Goal: Task Accomplishment & Management: Use online tool/utility

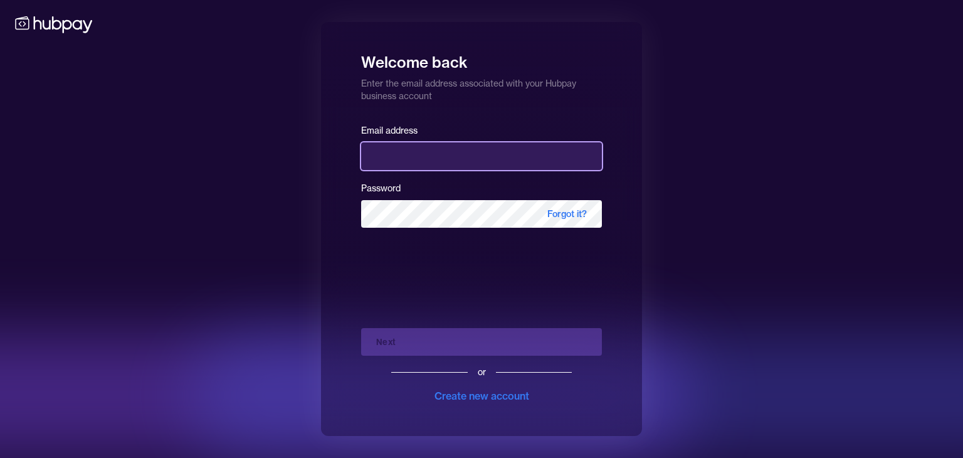
type input "**********"
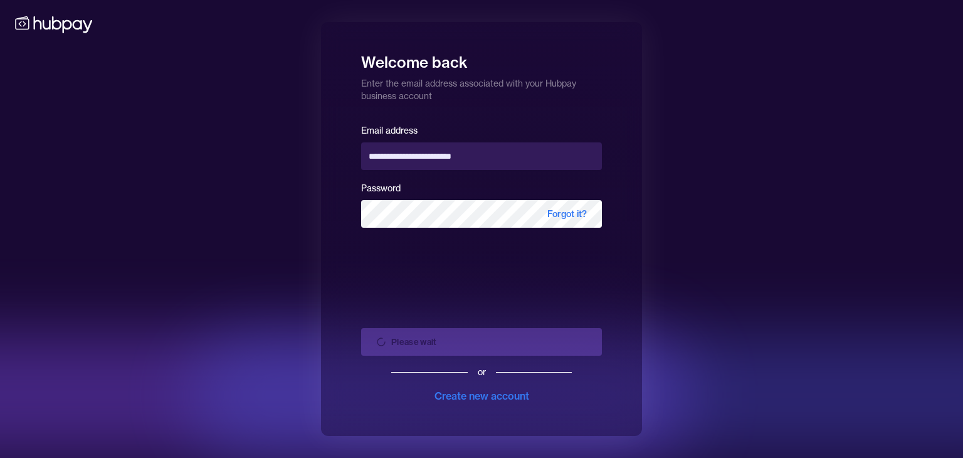
click at [552, 337] on div "Please wait or Create new account" at bounding box center [481, 360] width 241 height 85
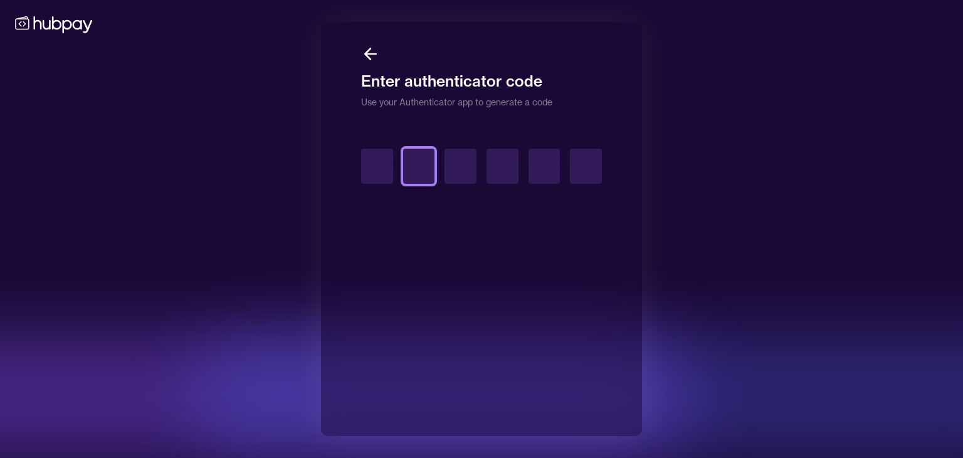
type input "*"
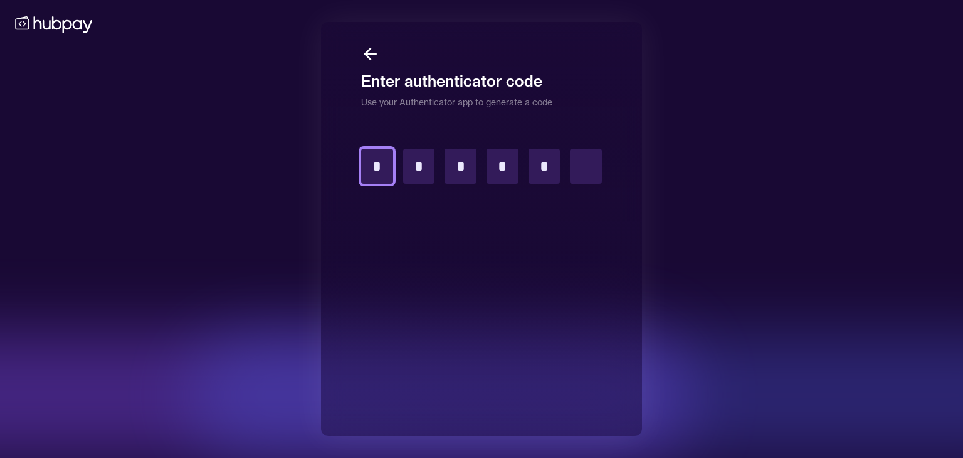
click at [364, 174] on input "*" at bounding box center [377, 166] width 32 height 35
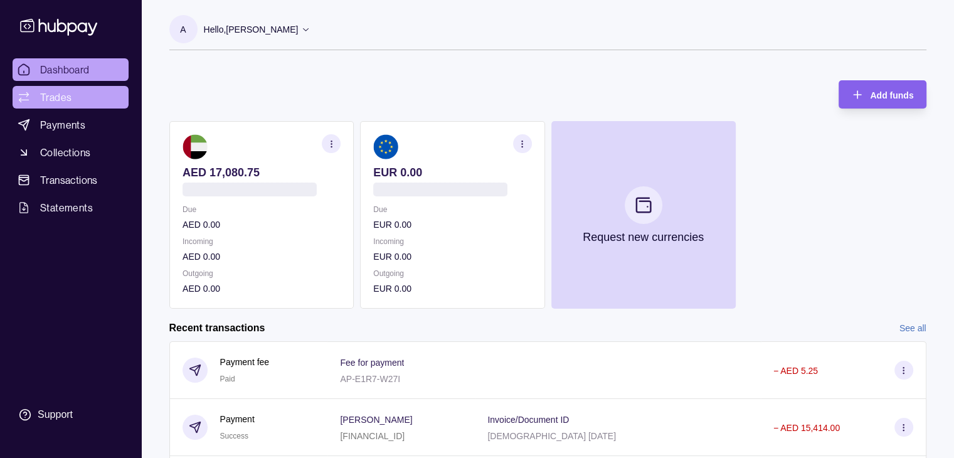
click at [54, 100] on span "Trades" at bounding box center [55, 97] width 31 height 15
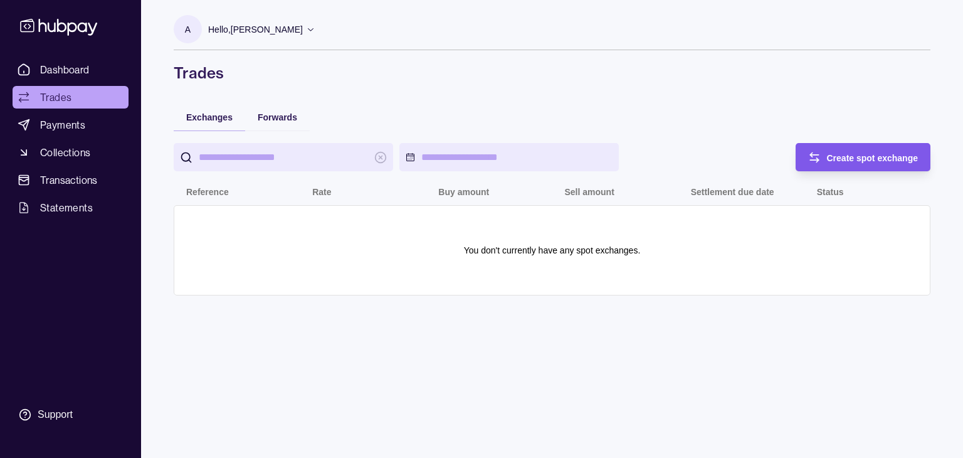
click at [863, 158] on span "Create spot exchange" at bounding box center [873, 158] width 92 height 10
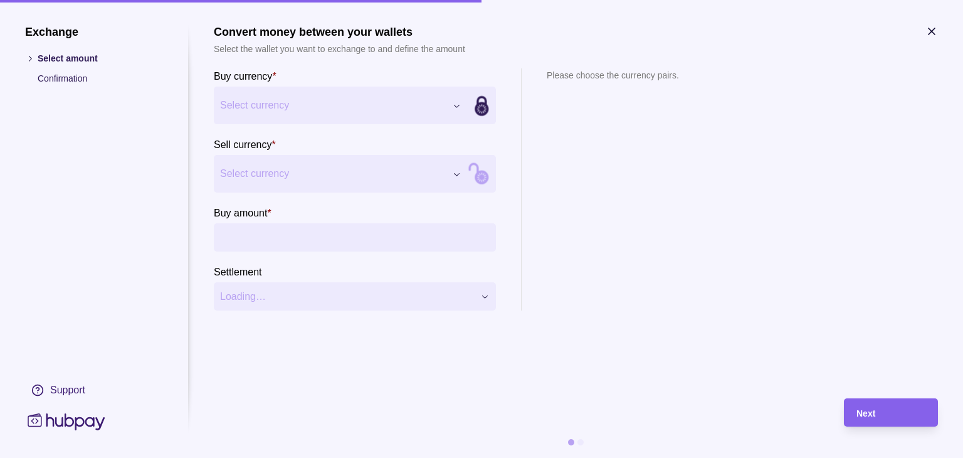
click at [251, 457] on div "Exchange Select amount Confirmation Support Convert money between your wallets …" at bounding box center [481, 458] width 963 height 0
click at [271, 457] on div "Exchange Select amount Confirmation Support Convert money between your wallets …" at bounding box center [481, 458] width 963 height 0
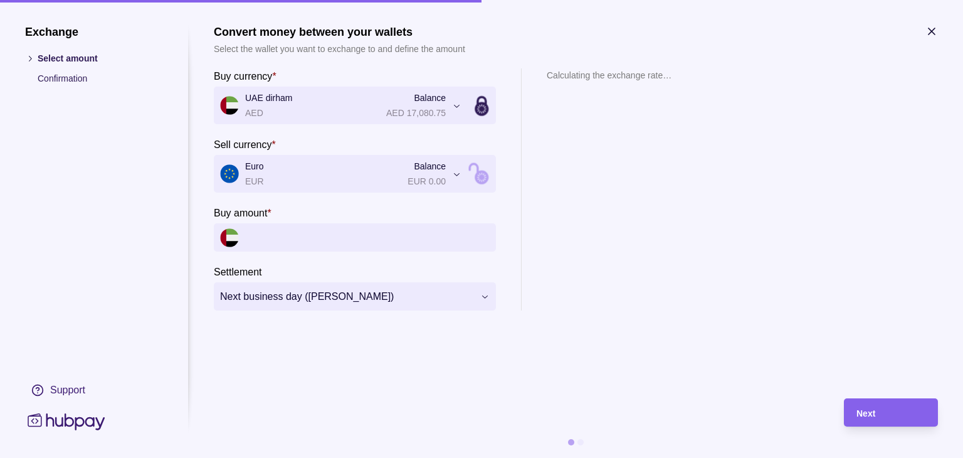
click at [298, 457] on div "**********" at bounding box center [481, 458] width 963 height 0
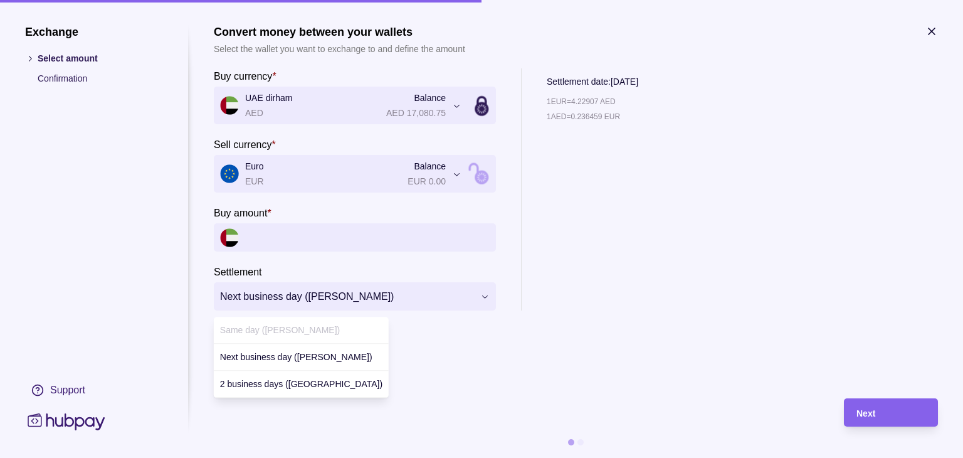
click at [591, 457] on div "**********" at bounding box center [481, 458] width 963 height 0
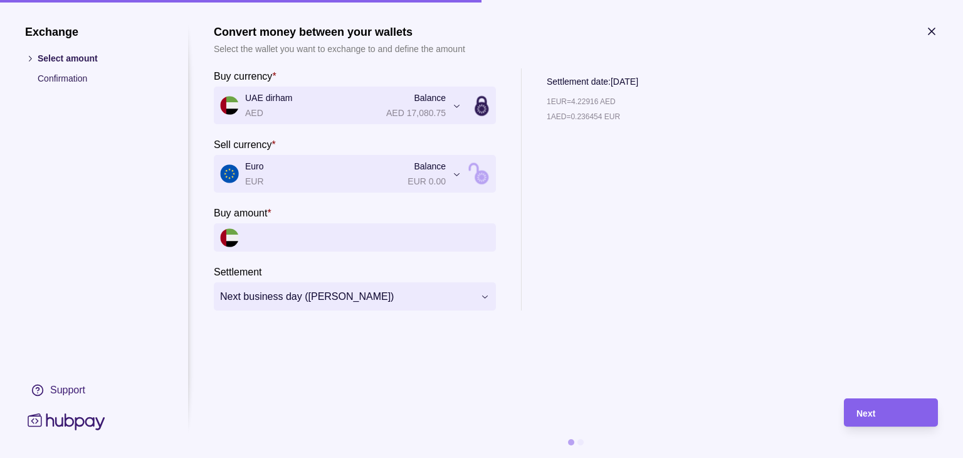
click at [933, 33] on icon "button" at bounding box center [931, 31] width 6 height 6
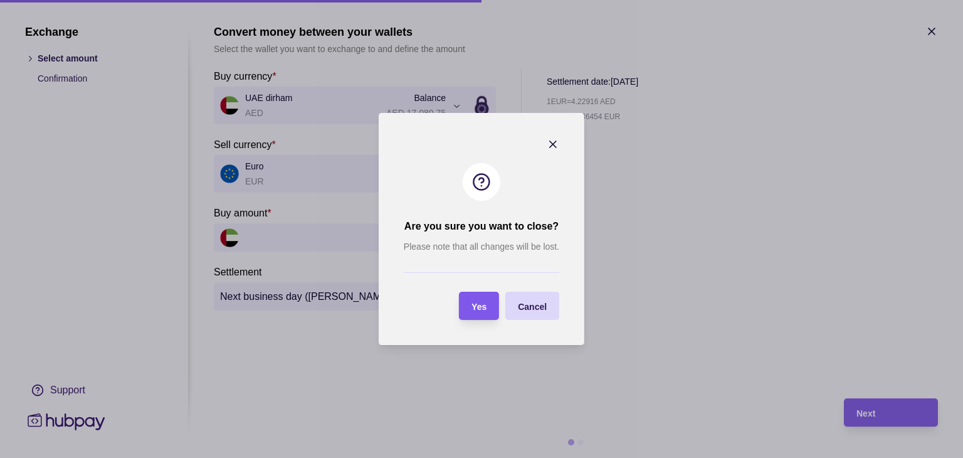
click at [478, 309] on span "Yes" at bounding box center [478, 307] width 15 height 10
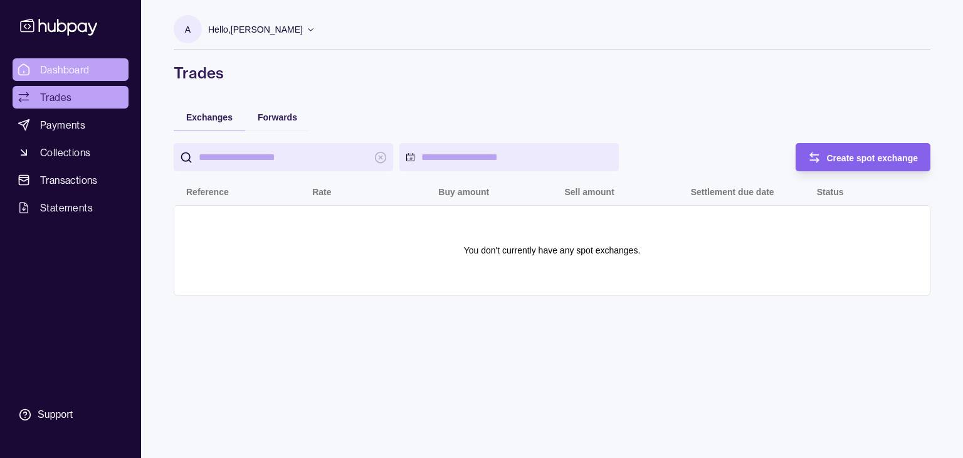
click at [50, 76] on span "Dashboard" at bounding box center [65, 69] width 50 height 15
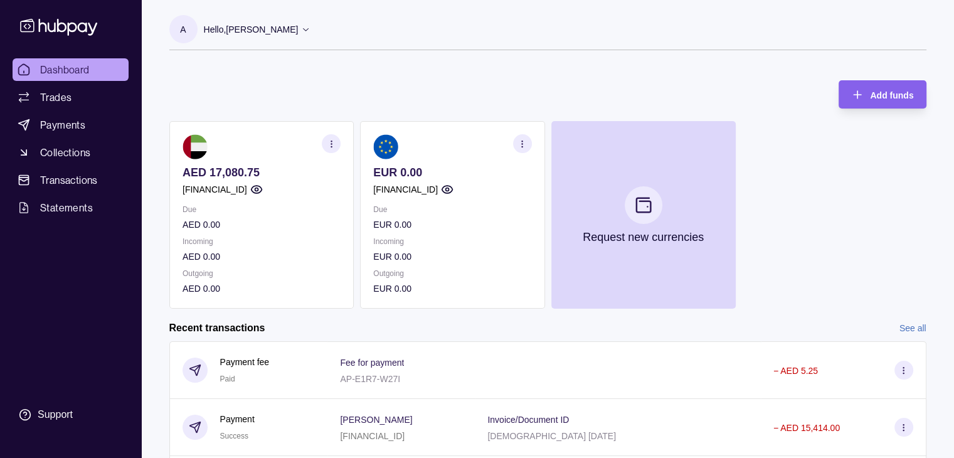
scroll to position [154, 0]
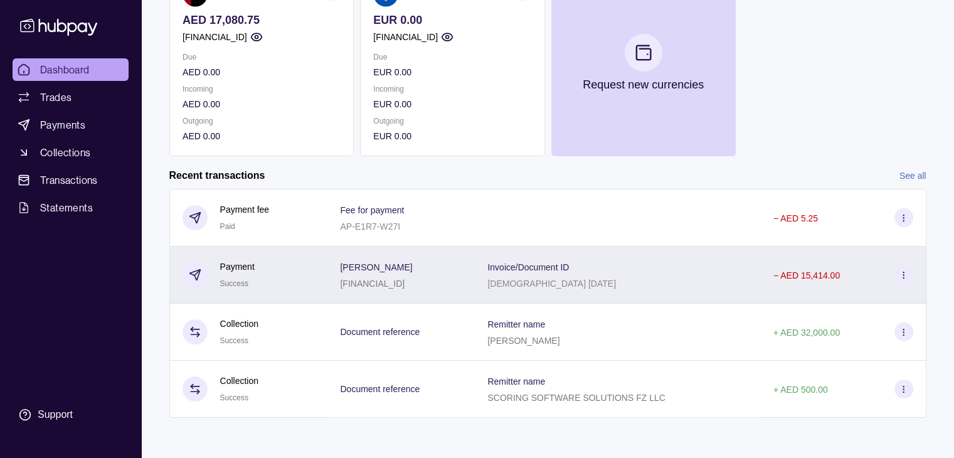
click at [616, 278] on p "[DEMOGRAPHIC_DATA] [DATE]" at bounding box center [551, 283] width 129 height 10
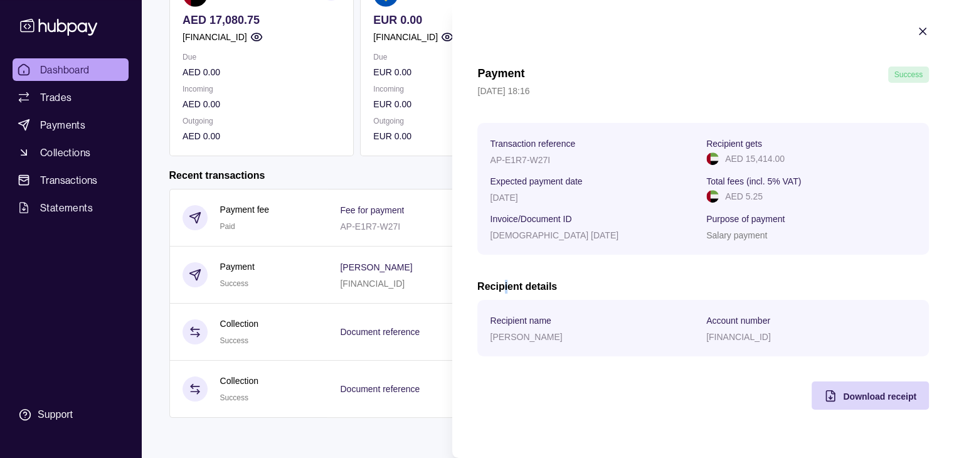
drag, startPoint x: 621, startPoint y: 278, endPoint x: 507, endPoint y: 273, distance: 114.2
click at [507, 273] on div "Payment Success [DATE] 18:16 Transaction reference AP-E1R7-W27I Recipient gets …" at bounding box center [702, 237] width 451 height 343
click at [858, 397] on span "Download receipt" at bounding box center [879, 396] width 73 height 10
